Goal: Transaction & Acquisition: Purchase product/service

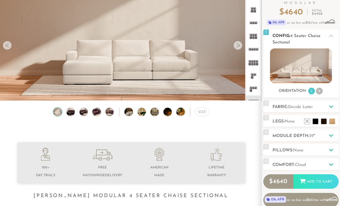
scroll to position [52, 0]
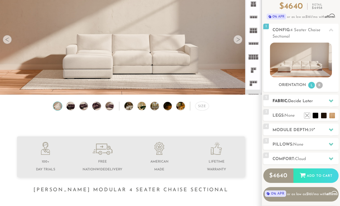
click at [323, 102] on h2 "Fabric: Decide Later" at bounding box center [306, 101] width 66 height 6
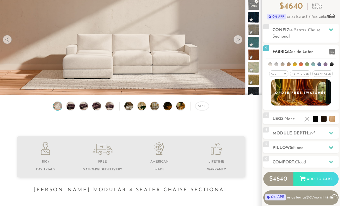
click at [298, 73] on span "Pet/Kid Use x" at bounding box center [300, 74] width 21 height 6
click at [324, 73] on span "Cleanable x" at bounding box center [324, 74] width 20 height 6
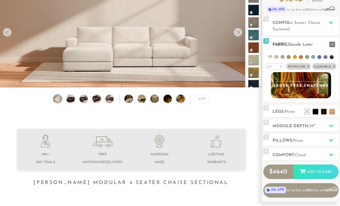
scroll to position [60, 0]
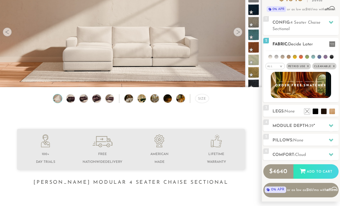
click at [313, 44] on span "Decide Later" at bounding box center [300, 44] width 25 height 4
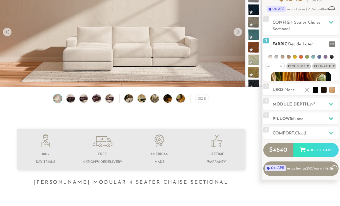
click at [313, 44] on span "Decide Later" at bounding box center [300, 44] width 25 height 4
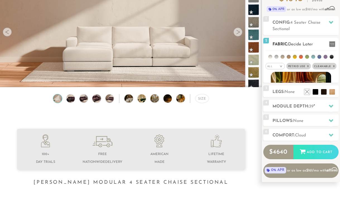
click at [313, 44] on span "Decide Later" at bounding box center [300, 44] width 25 height 4
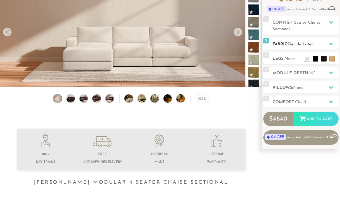
click at [313, 44] on span "Decide Later" at bounding box center [300, 44] width 25 height 4
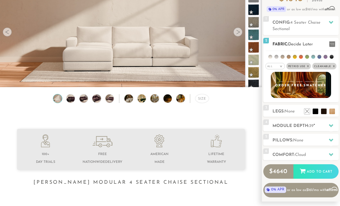
click at [300, 57] on li at bounding box center [301, 57] width 4 height 4
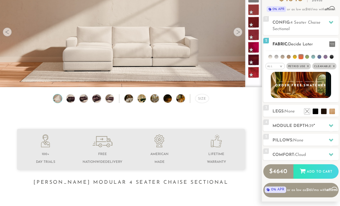
click at [308, 56] on li at bounding box center [307, 57] width 4 height 4
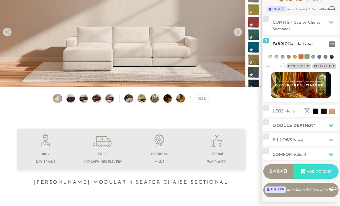
click at [313, 56] on li at bounding box center [313, 57] width 4 height 4
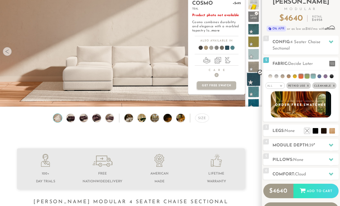
scroll to position [34, 0]
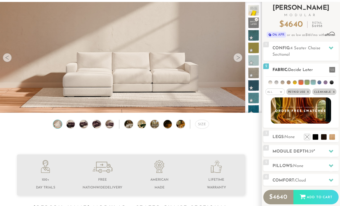
click at [282, 92] on em ">" at bounding box center [281, 92] width 4 height 3
click at [279, 115] on li "Family" at bounding box center [275, 115] width 19 height 8
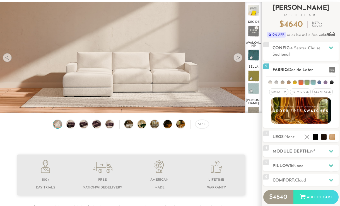
click at [295, 115] on img at bounding box center [301, 110] width 66 height 29
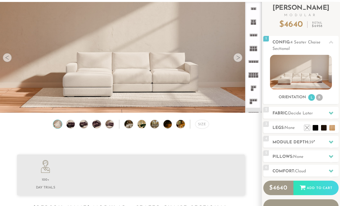
scroll to position [5973, 340]
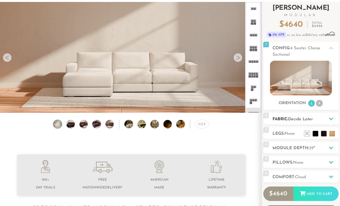
click at [317, 117] on h2 "Fabric: Decide Later" at bounding box center [306, 119] width 66 height 6
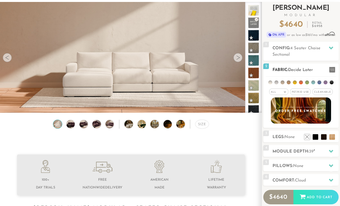
click at [272, 81] on li at bounding box center [270, 83] width 4 height 4
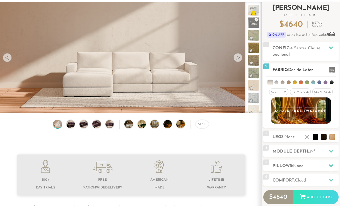
click at [283, 82] on li at bounding box center [283, 83] width 4 height 4
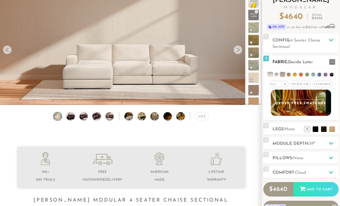
scroll to position [46, 0]
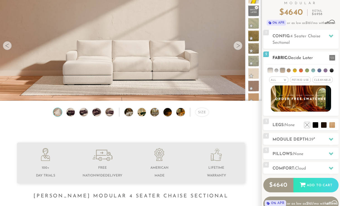
click at [284, 81] on em ">" at bounding box center [285, 80] width 4 height 3
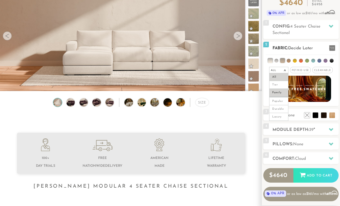
scroll to position [57, 0]
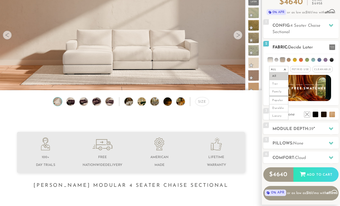
click at [305, 72] on span "Pet/Kid Use x" at bounding box center [300, 69] width 21 height 6
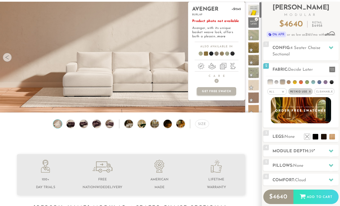
scroll to position [0, 0]
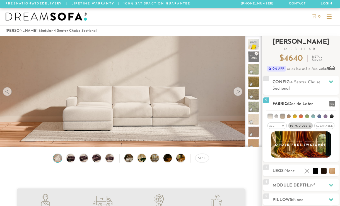
click at [285, 124] on div "All >" at bounding box center [277, 126] width 19 height 6
click at [278, 148] on li "Family" at bounding box center [277, 149] width 19 height 8
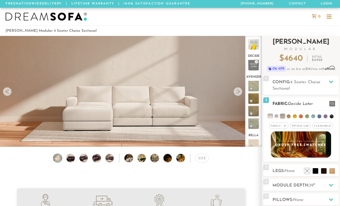
click at [283, 124] on div "Family >" at bounding box center [278, 126] width 19 height 6
click at [280, 141] on li "Tier" at bounding box center [278, 141] width 19 height 8
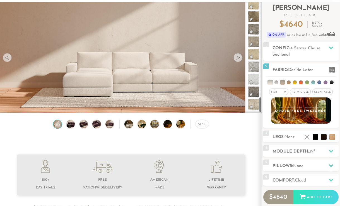
scroll to position [50, 0]
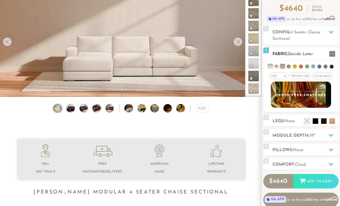
click at [288, 76] on div "Tier >" at bounding box center [278, 76] width 19 height 6
click at [283, 82] on li "All" at bounding box center [278, 83] width 19 height 8
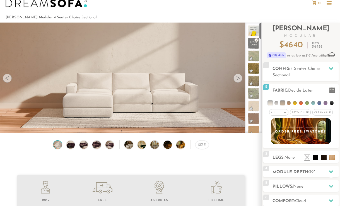
scroll to position [0, 0]
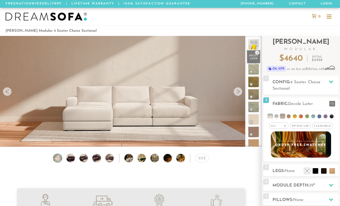
click at [252, 56] on span at bounding box center [254, 57] width 14 height 14
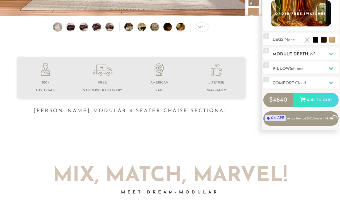
scroll to position [129, 0]
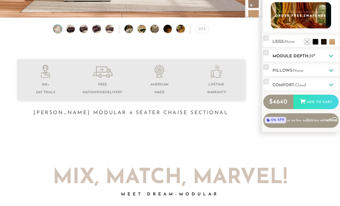
click at [312, 56] on span "39" at bounding box center [311, 56] width 4 height 4
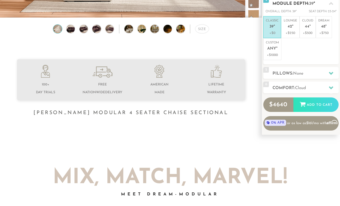
click at [272, 31] on p "+$0" at bounding box center [272, 33] width 13 height 5
click at [298, 69] on div "5 Pillows: None" at bounding box center [300, 73] width 75 height 12
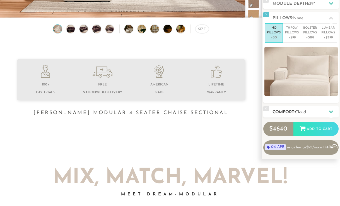
click at [315, 110] on h2 "Comfort: the Cloud" at bounding box center [306, 112] width 66 height 6
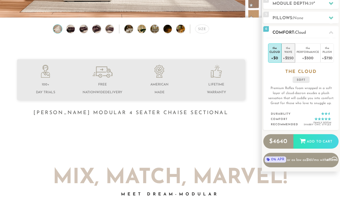
click at [290, 57] on div "+$250" at bounding box center [288, 58] width 11 height 8
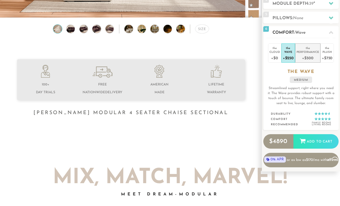
click at [304, 55] on div "+$500" at bounding box center [308, 58] width 23 height 8
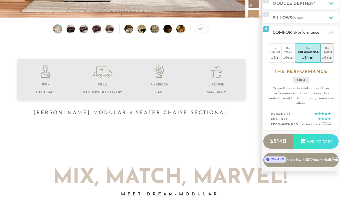
click at [324, 57] on div "+$750" at bounding box center [327, 58] width 11 height 8
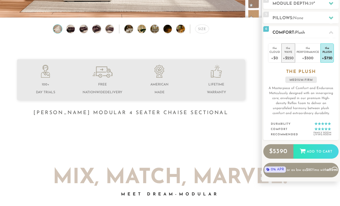
click at [288, 56] on div "+$250" at bounding box center [288, 58] width 11 height 8
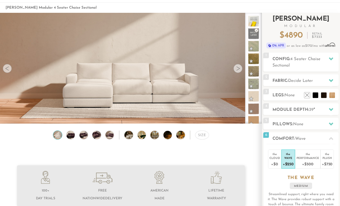
scroll to position [19, 0]
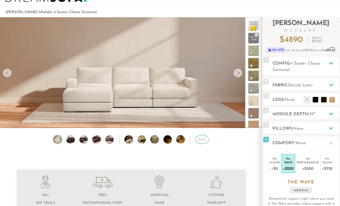
click at [199, 141] on div "Size" at bounding box center [202, 139] width 14 height 9
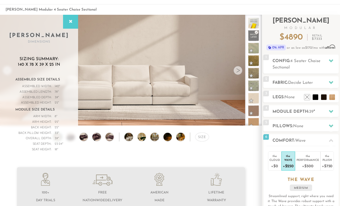
scroll to position [0, 0]
